Goal: Transaction & Acquisition: Purchase product/service

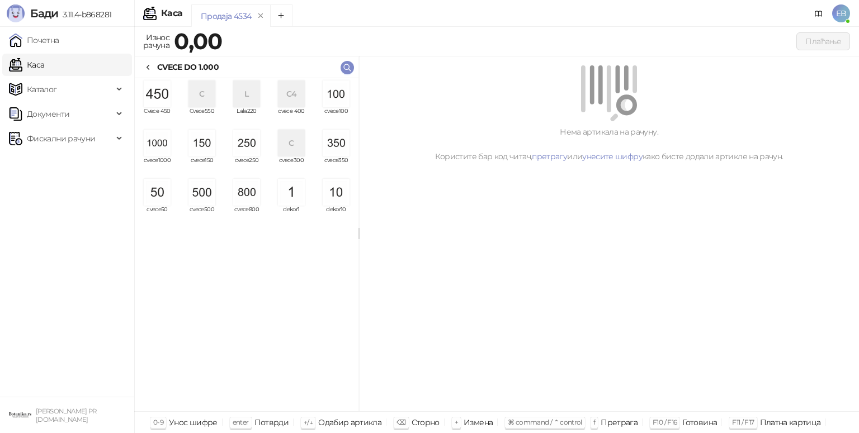
click at [161, 149] on img "grid" at bounding box center [157, 143] width 27 height 27
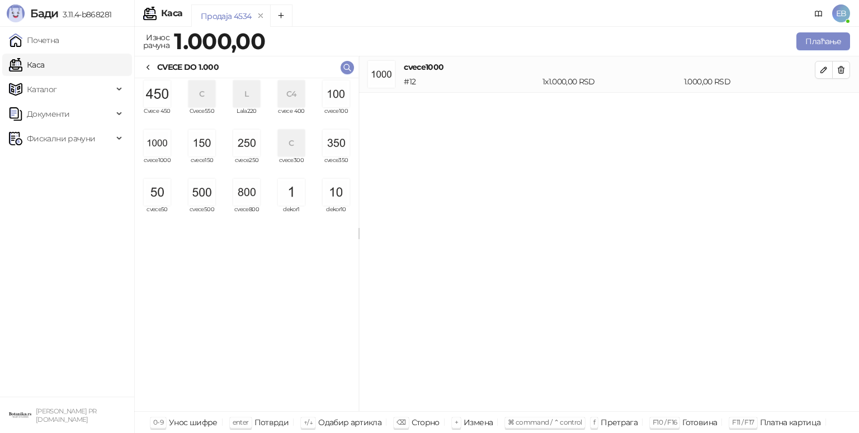
click at [160, 147] on img "grid" at bounding box center [157, 143] width 27 height 27
click at [826, 44] on button "Плаћање" at bounding box center [823, 41] width 54 height 18
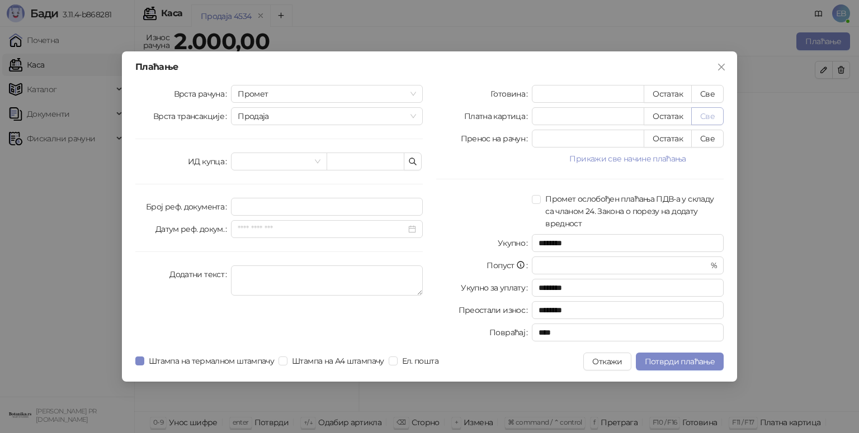
click at [711, 119] on button "Све" at bounding box center [707, 116] width 32 height 18
type input "****"
click at [710, 96] on button "Све" at bounding box center [707, 94] width 32 height 18
type input "****"
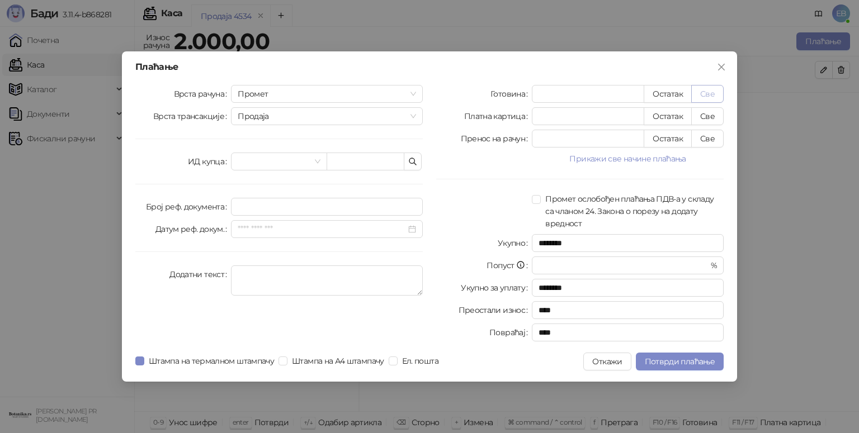
type input "*"
click at [680, 364] on span "Потврди плаћање" at bounding box center [680, 362] width 70 height 10
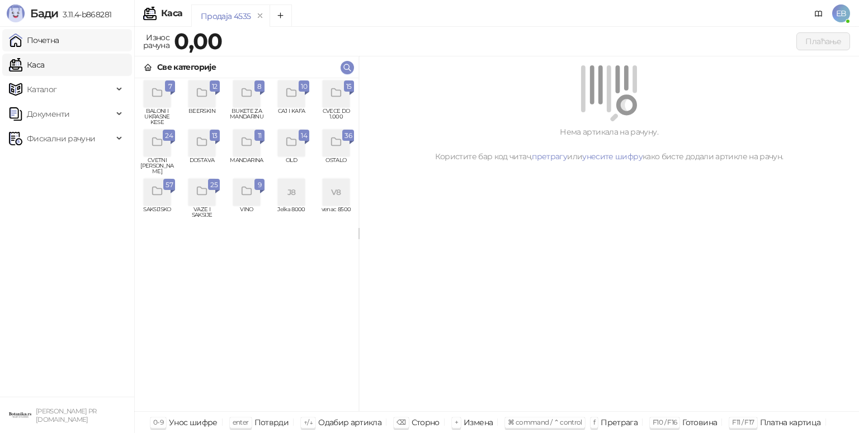
click at [59, 41] on link "Почетна" at bounding box center [34, 40] width 50 height 22
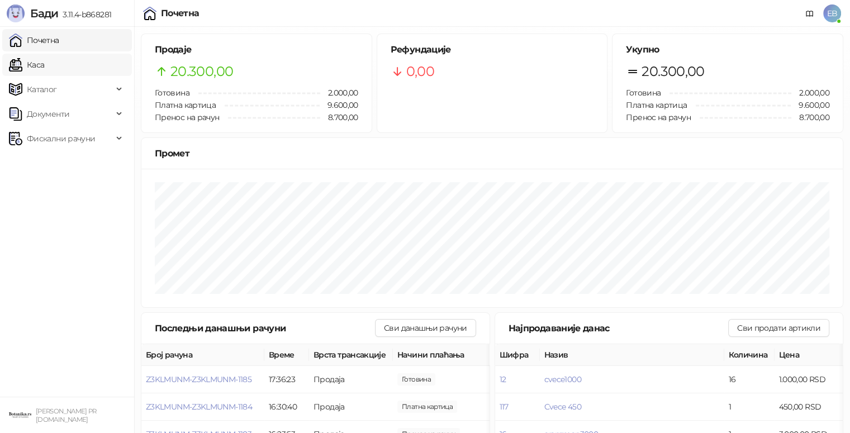
click at [44, 63] on link "Каса" at bounding box center [26, 65] width 35 height 22
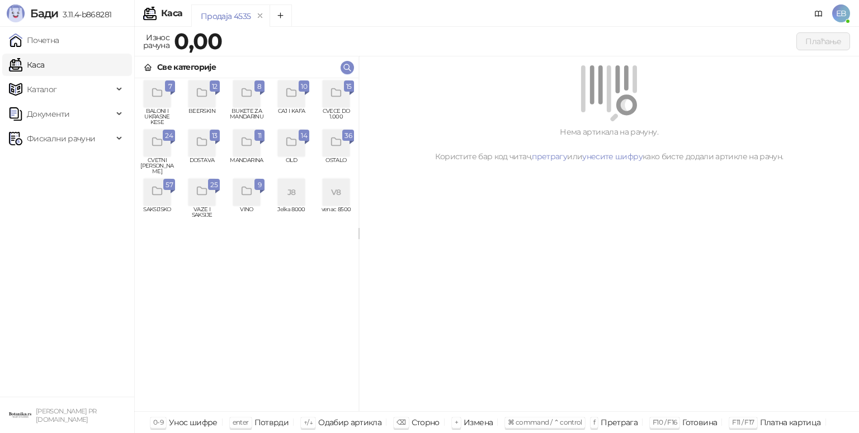
click at [163, 148] on icon "grid" at bounding box center [157, 142] width 13 height 13
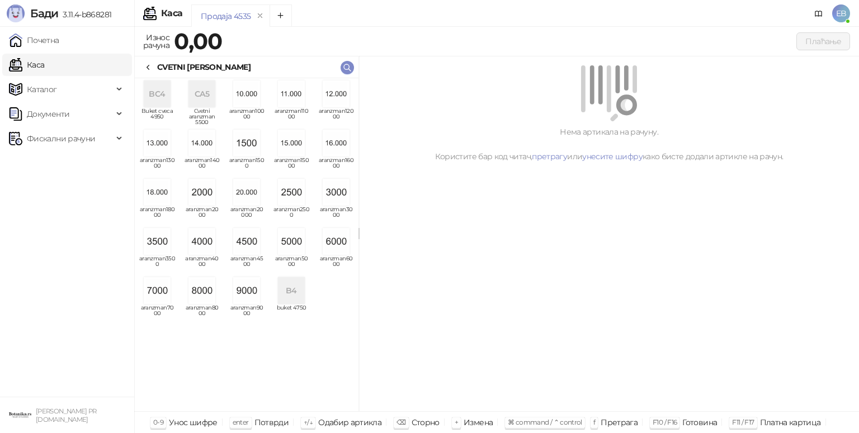
click at [204, 240] on img "grid" at bounding box center [201, 241] width 27 height 27
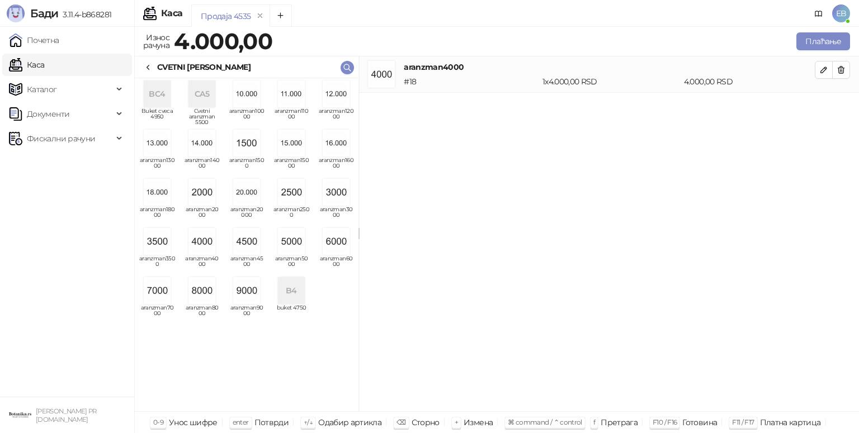
click at [153, 69] on div "CVETNI [PERSON_NAME]" at bounding box center [197, 67] width 107 height 12
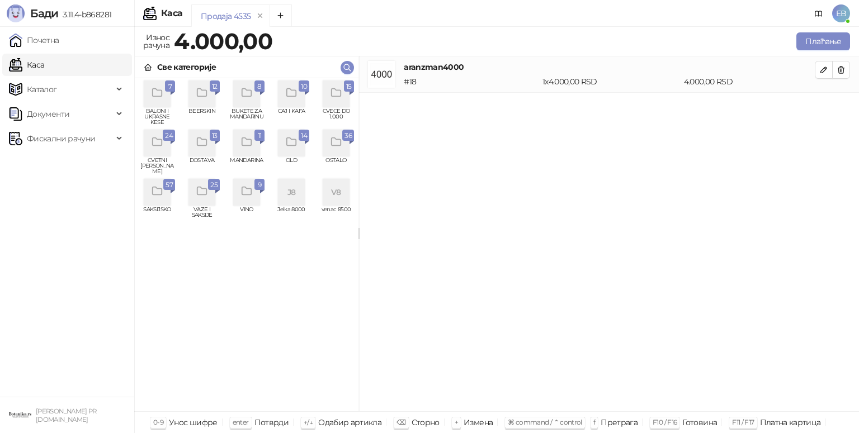
click at [337, 100] on div "grid" at bounding box center [336, 94] width 27 height 27
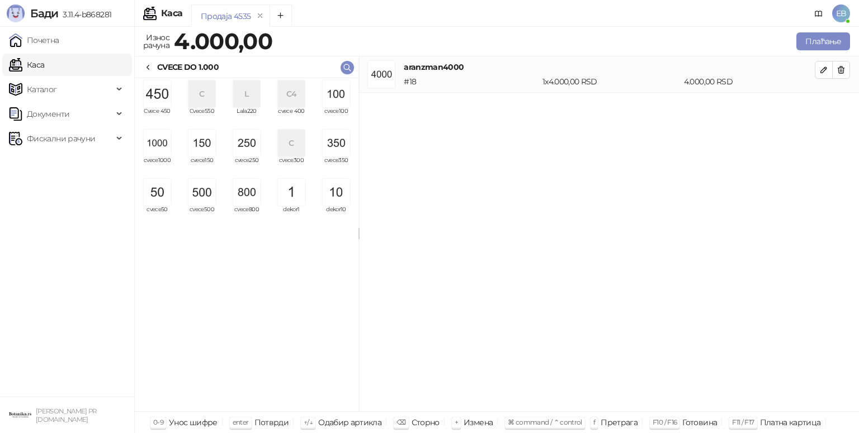
click at [202, 152] on img "grid" at bounding box center [201, 143] width 27 height 27
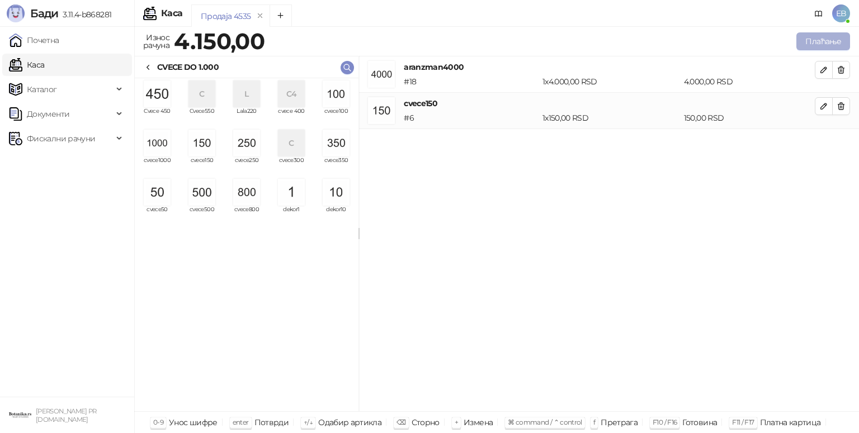
click at [833, 44] on button "Плаћање" at bounding box center [823, 41] width 54 height 18
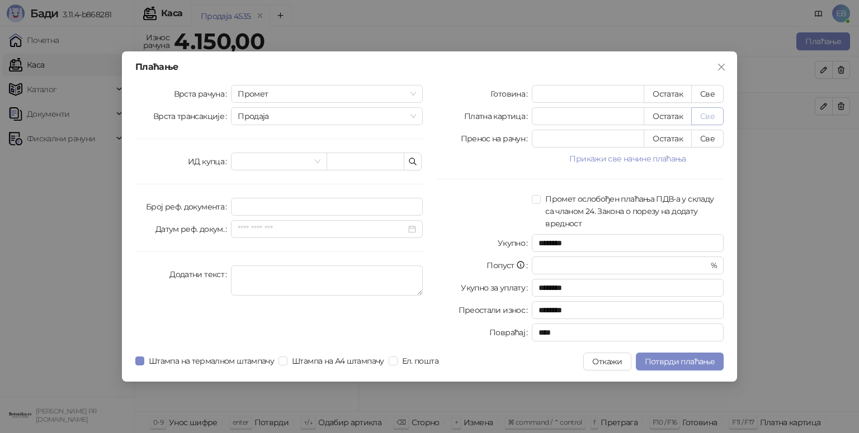
click at [715, 119] on button "Све" at bounding box center [707, 116] width 32 height 18
type input "****"
click at [709, 365] on span "Потврди плаћање" at bounding box center [680, 362] width 70 height 10
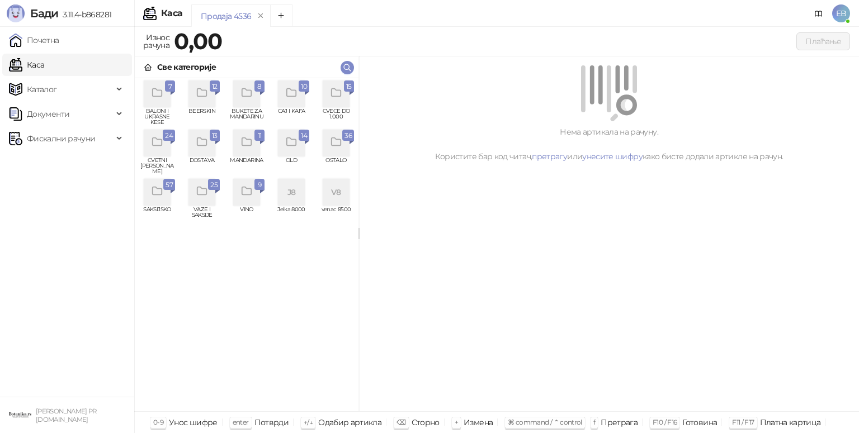
click at [160, 149] on div "grid" at bounding box center [157, 143] width 27 height 27
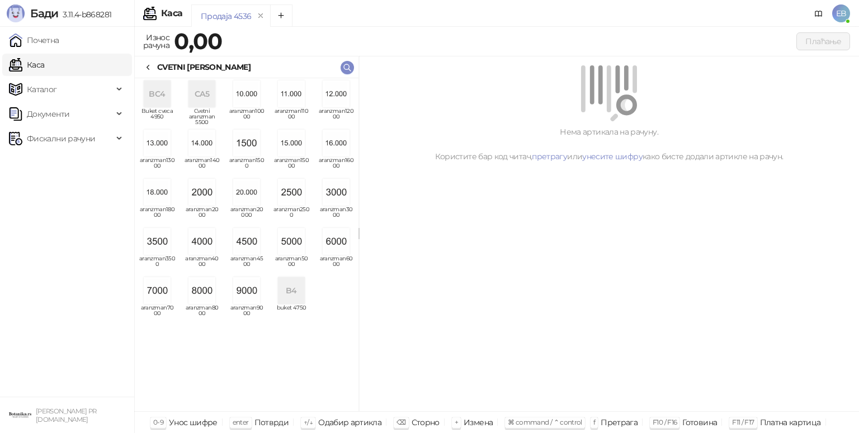
click at [158, 243] on img "grid" at bounding box center [157, 241] width 27 height 27
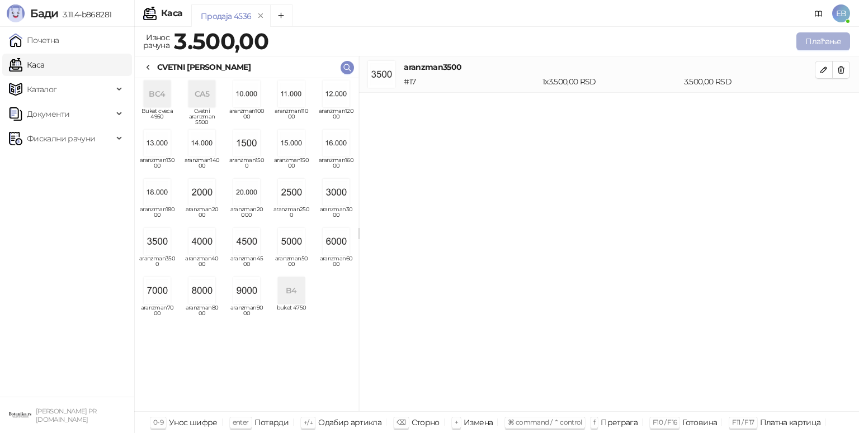
click at [825, 40] on button "Плаћање" at bounding box center [823, 41] width 54 height 18
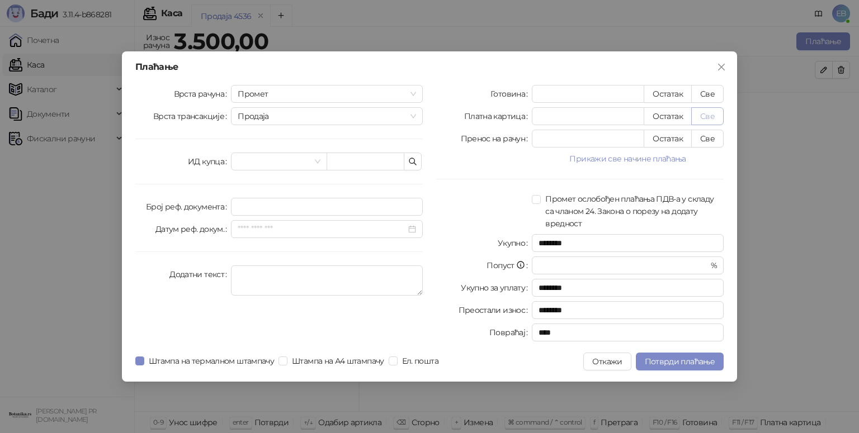
click at [705, 119] on button "Све" at bounding box center [707, 116] width 32 height 18
type input "****"
click at [698, 360] on span "Потврди плаћање" at bounding box center [680, 362] width 70 height 10
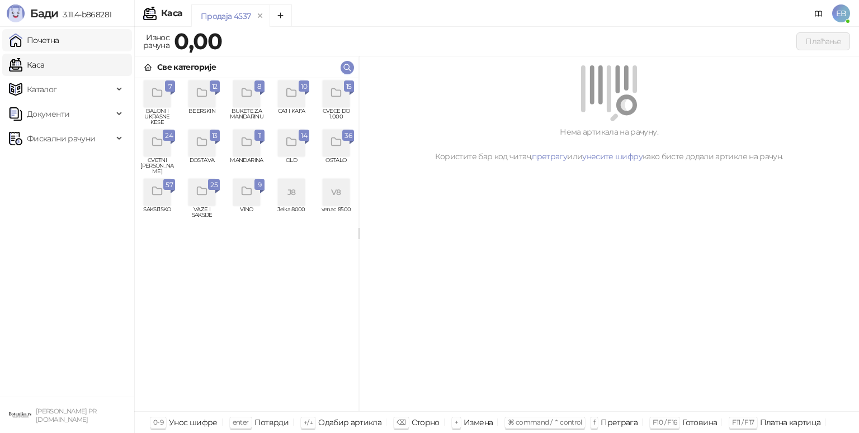
click at [44, 39] on link "Почетна" at bounding box center [34, 40] width 50 height 22
